Goal: Complete application form: Complete application form

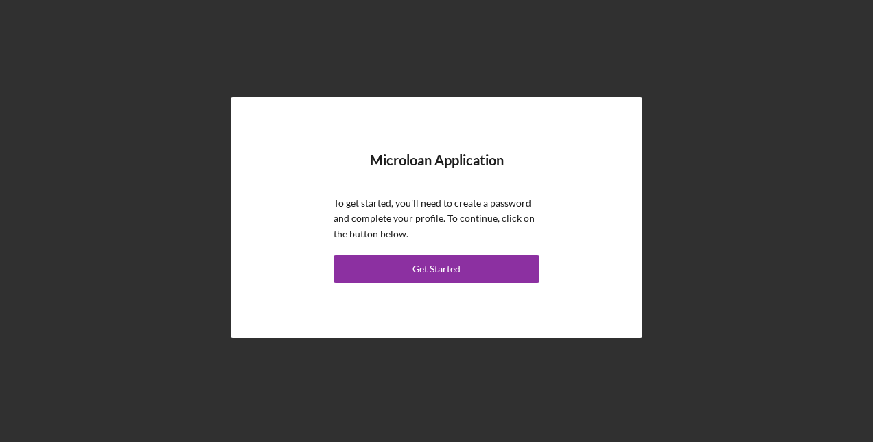
click at [413, 273] on div "Get Started" at bounding box center [437, 268] width 48 height 27
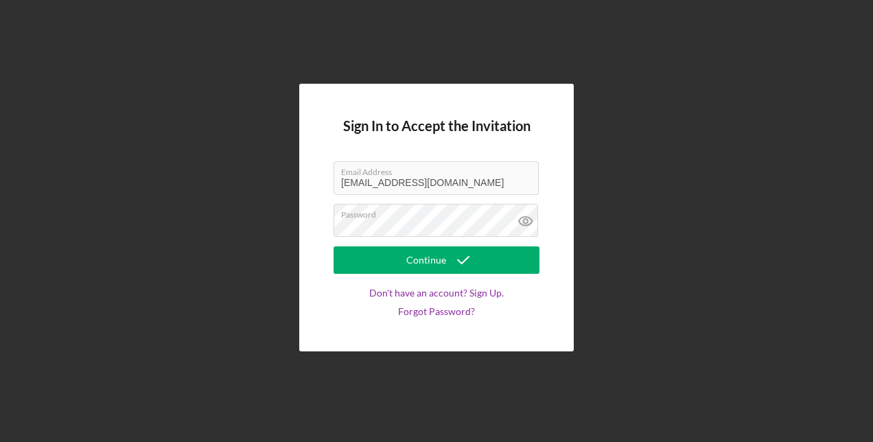
click at [417, 254] on div "Continue" at bounding box center [427, 260] width 40 height 27
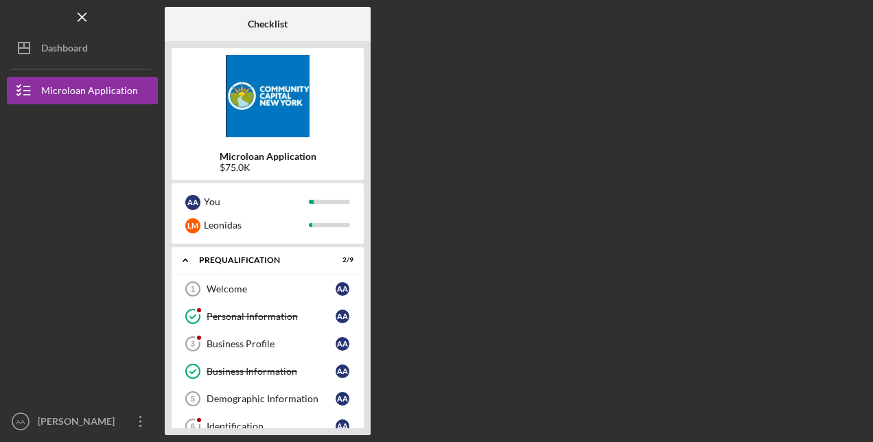
click at [259, 342] on div "Business Profile" at bounding box center [271, 344] width 129 height 11
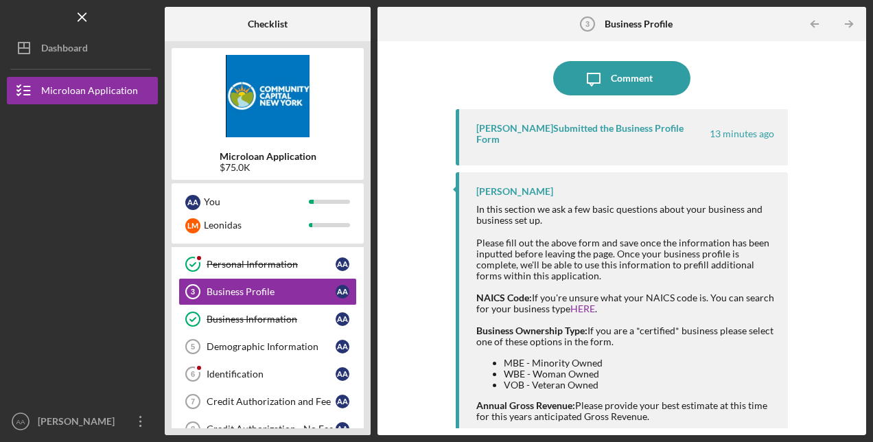
scroll to position [121, 0]
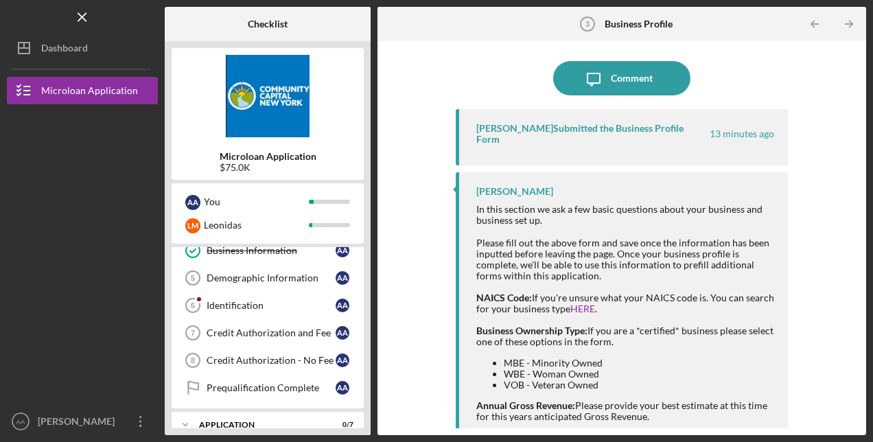
click at [256, 279] on div "Demographic Information" at bounding box center [271, 278] width 129 height 11
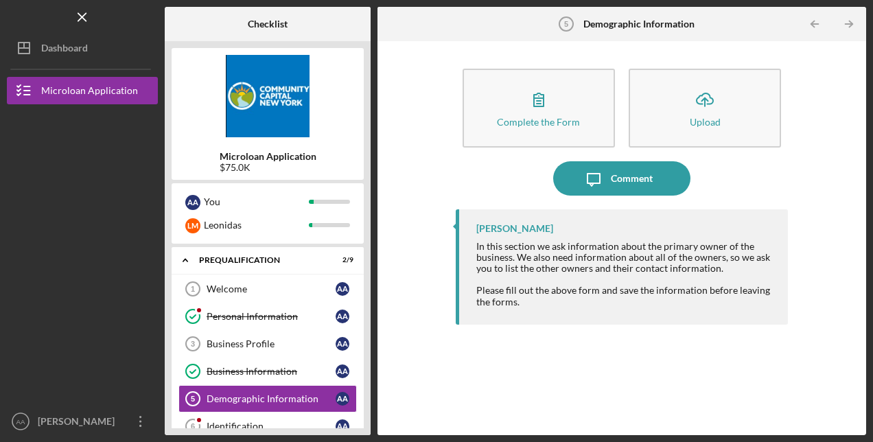
click at [258, 342] on div "Business Profile" at bounding box center [271, 344] width 129 height 11
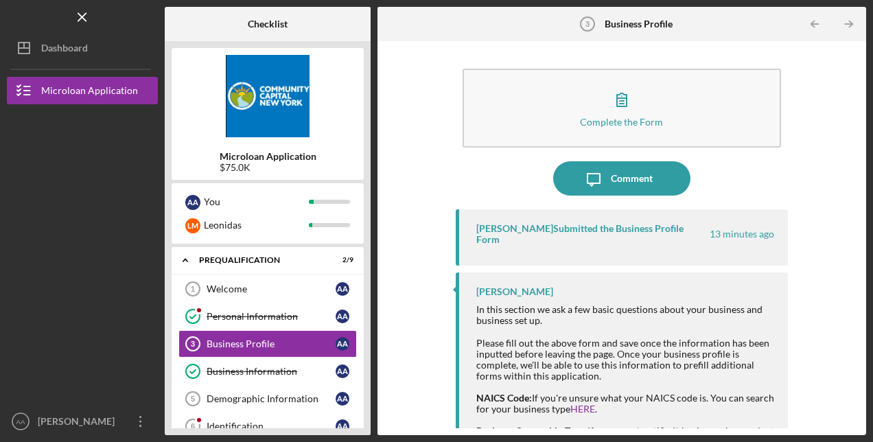
click at [626, 102] on icon "button" at bounding box center [622, 99] width 34 height 34
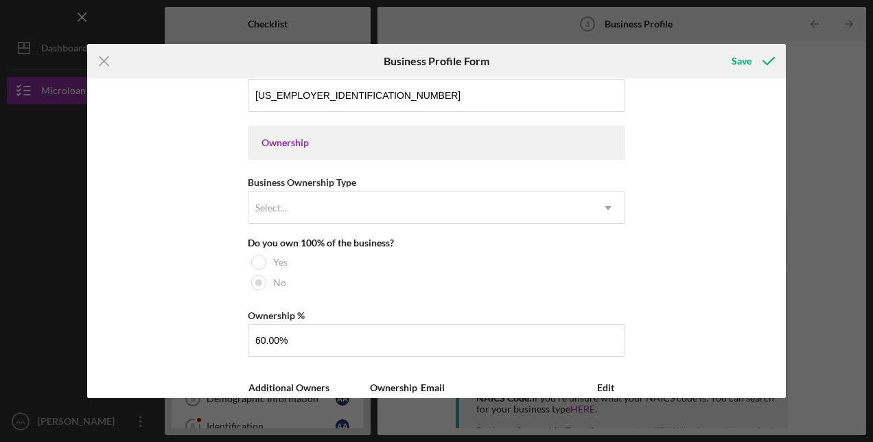
scroll to position [549, 0]
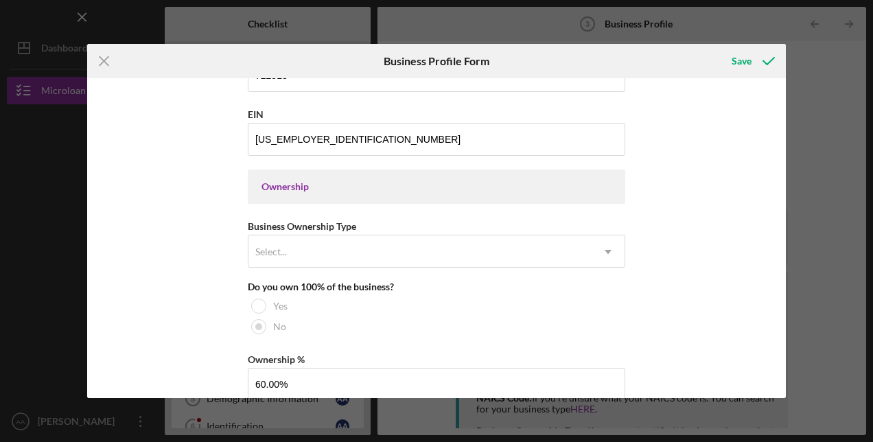
click at [743, 66] on div "Save" at bounding box center [742, 60] width 20 height 27
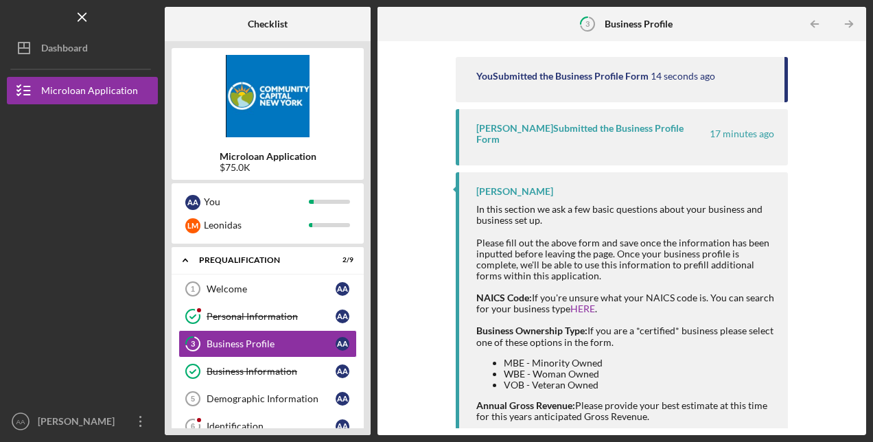
scroll to position [137, 0]
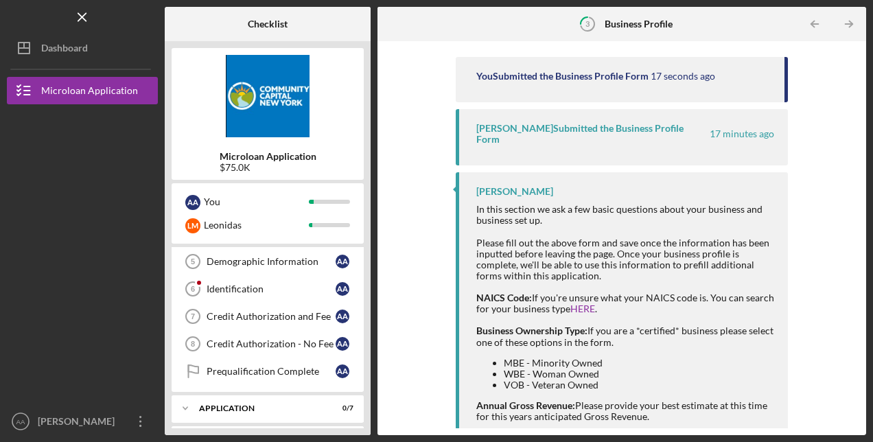
click at [306, 288] on div "Identification" at bounding box center [271, 289] width 129 height 11
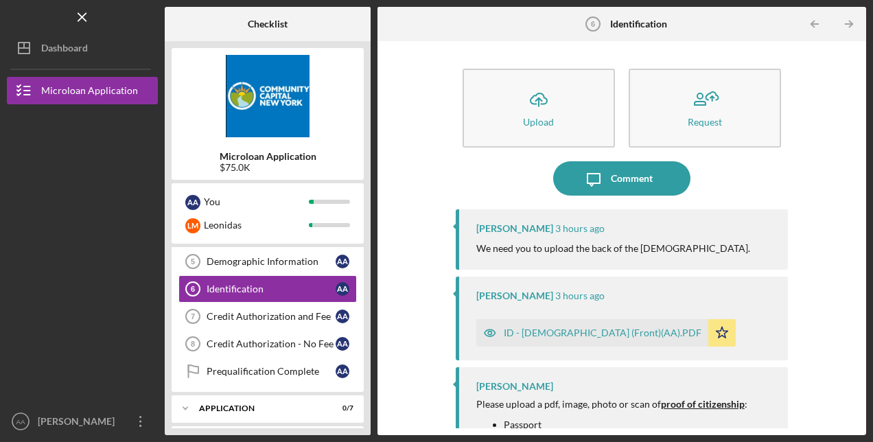
click at [225, 311] on div "Credit Authorization and Fee" at bounding box center [271, 316] width 129 height 11
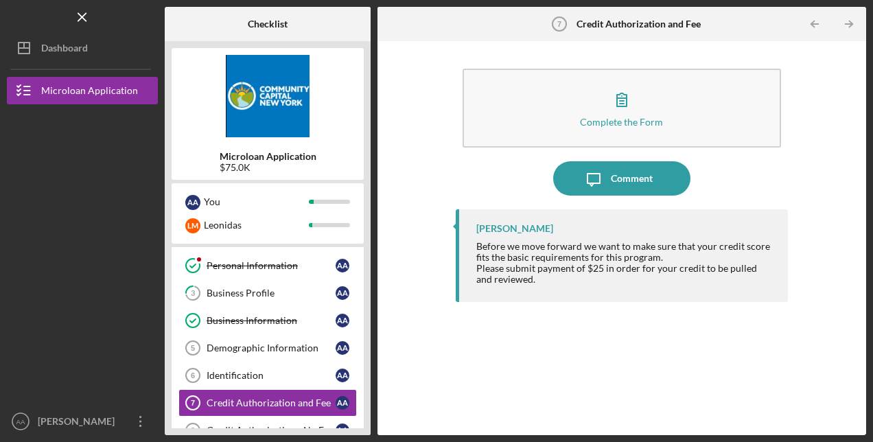
scroll to position [69, 0]
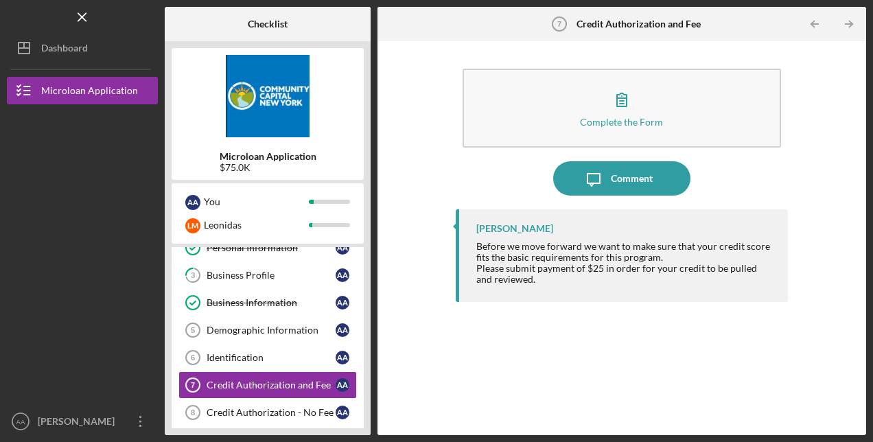
click at [228, 328] on div "Demographic Information" at bounding box center [271, 330] width 129 height 11
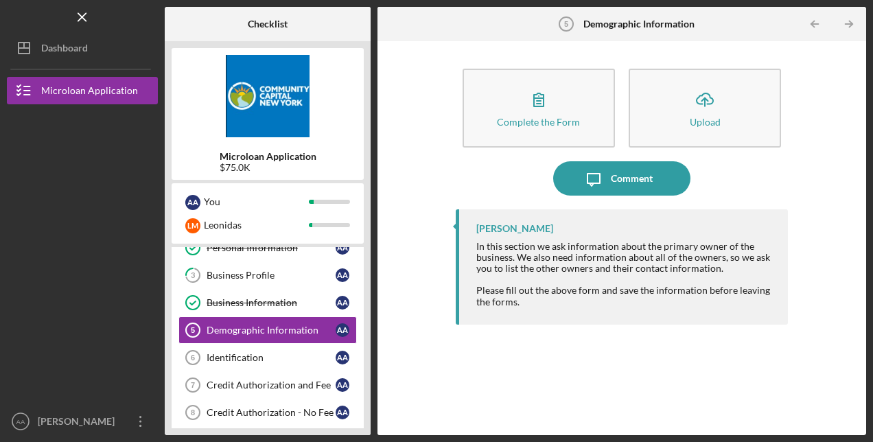
click at [246, 328] on div "Demographic Information" at bounding box center [271, 330] width 129 height 11
click at [563, 122] on div "Complete the Form" at bounding box center [538, 122] width 83 height 10
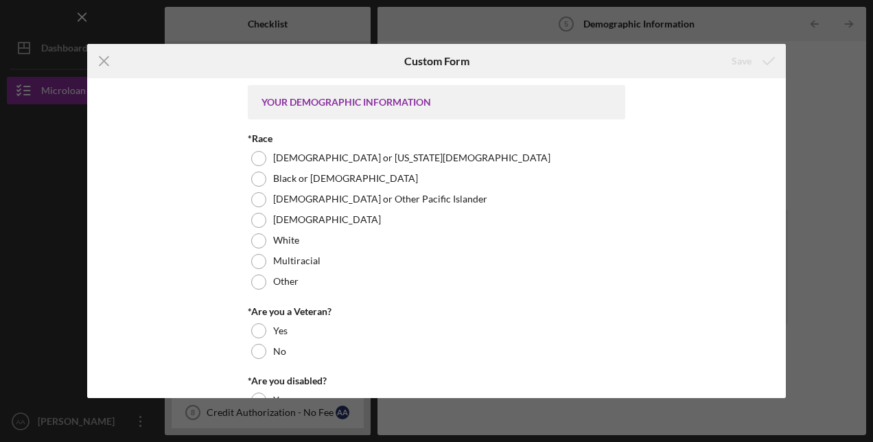
click at [254, 283] on div at bounding box center [258, 282] width 15 height 15
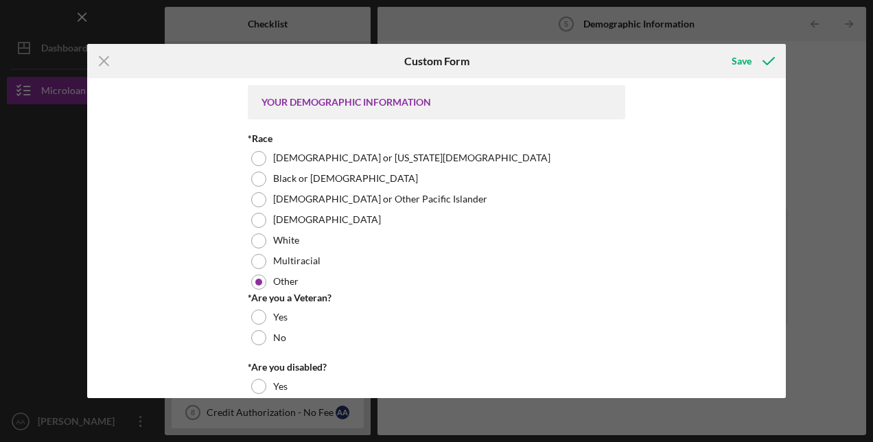
click at [253, 343] on div at bounding box center [258, 337] width 15 height 15
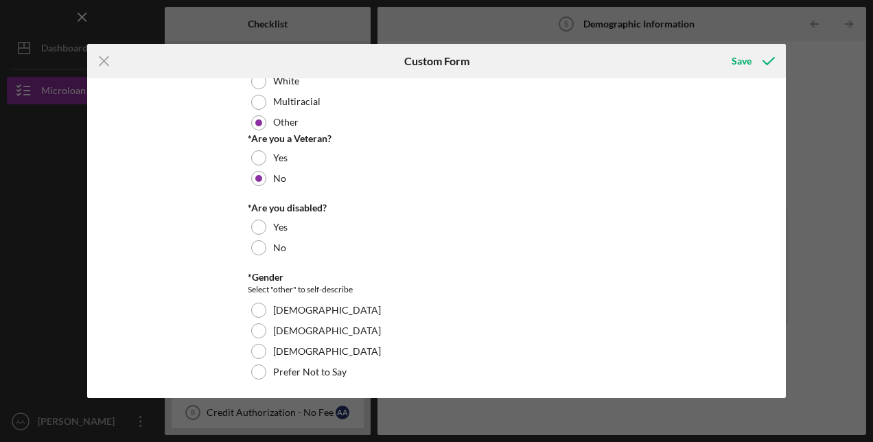
scroll to position [206, 0]
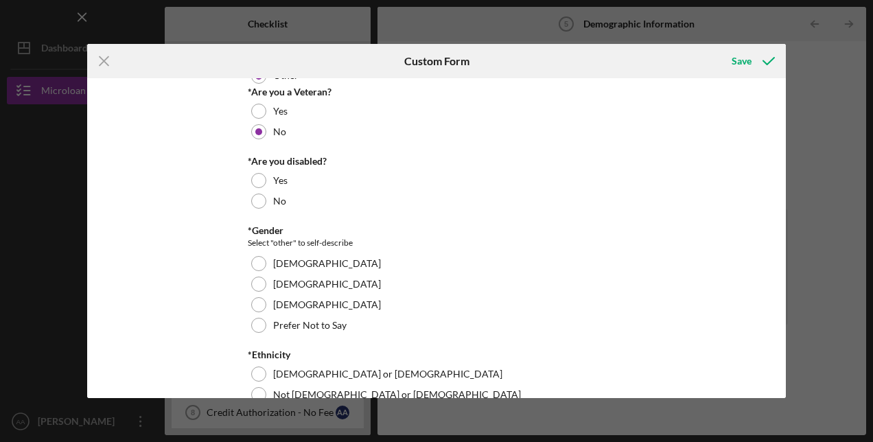
click at [102, 59] on line at bounding box center [104, 61] width 9 height 9
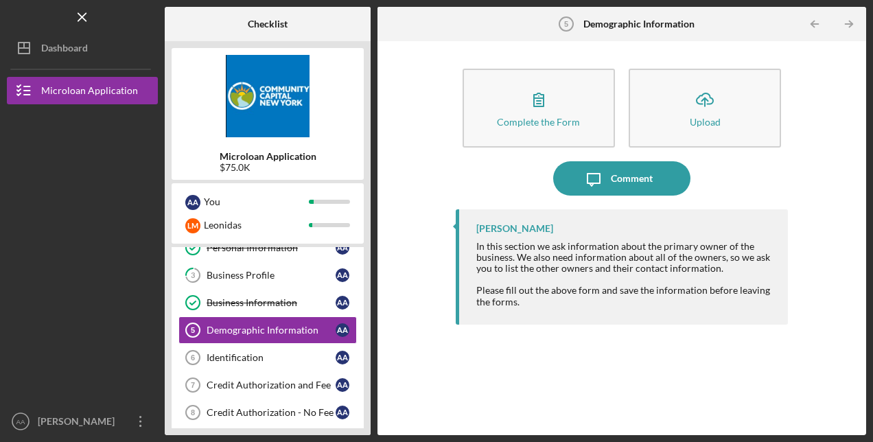
click at [257, 327] on div "Demographic Information" at bounding box center [271, 330] width 129 height 11
